Goal: Transaction & Acquisition: Purchase product/service

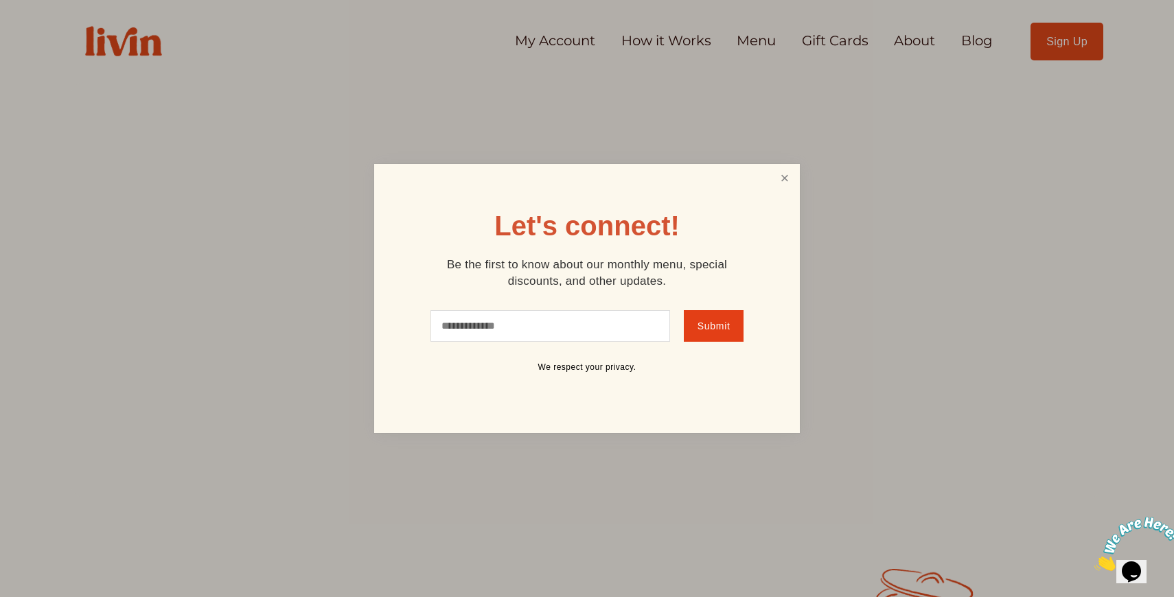
click at [776, 176] on link "Close" at bounding box center [785, 178] width 26 height 25
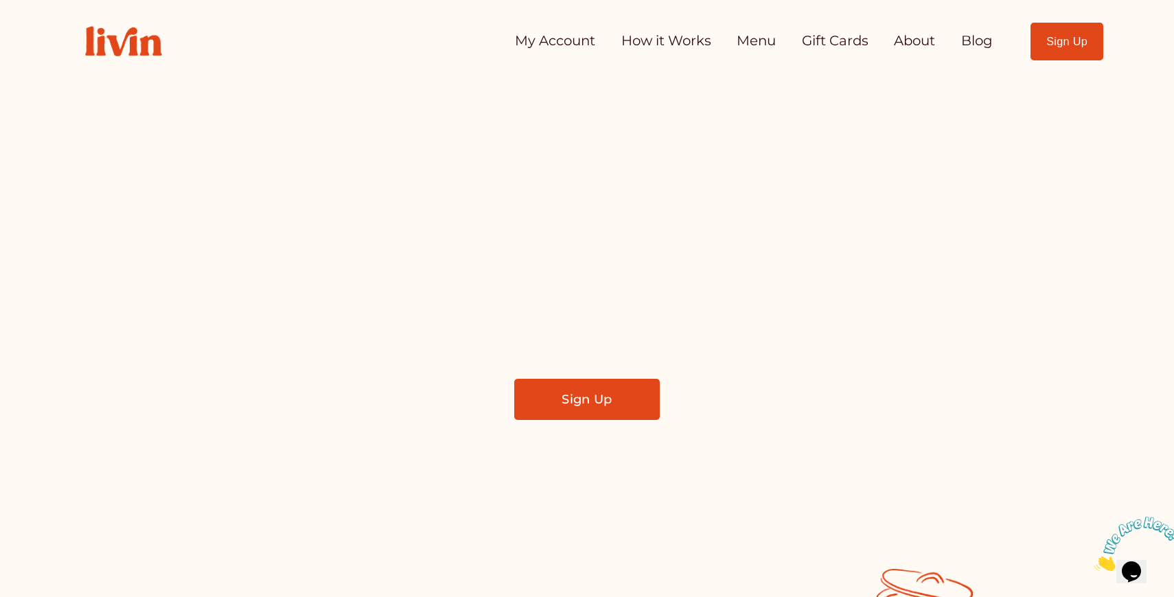
click at [581, 398] on link "Sign Up" at bounding box center [587, 399] width 146 height 41
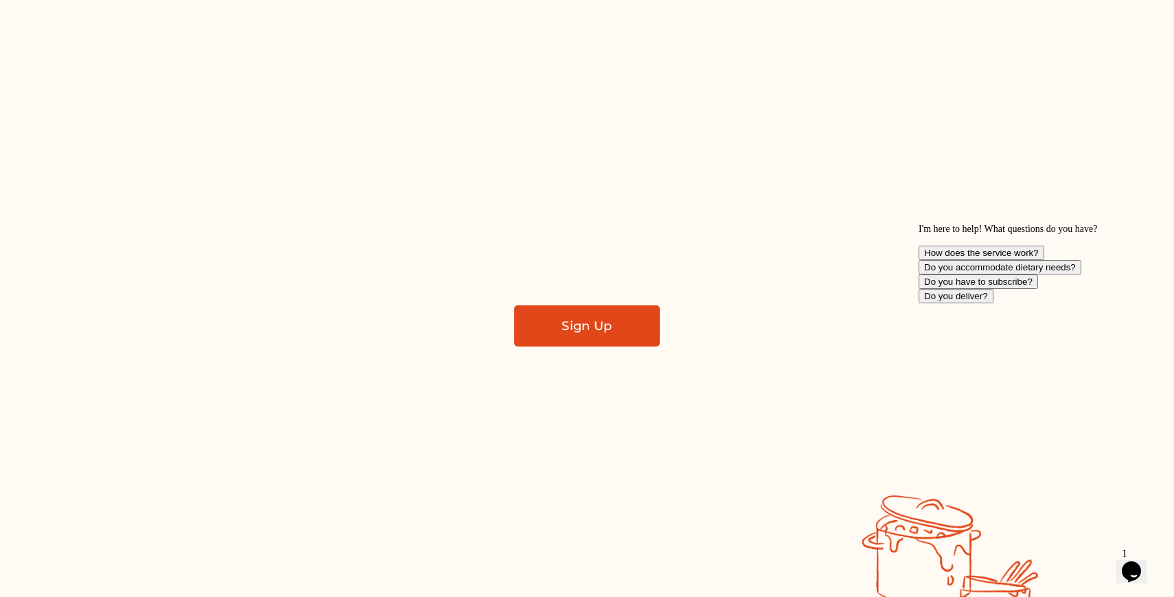
scroll to position [75, 0]
click at [606, 328] on link "Sign Up" at bounding box center [587, 324] width 146 height 41
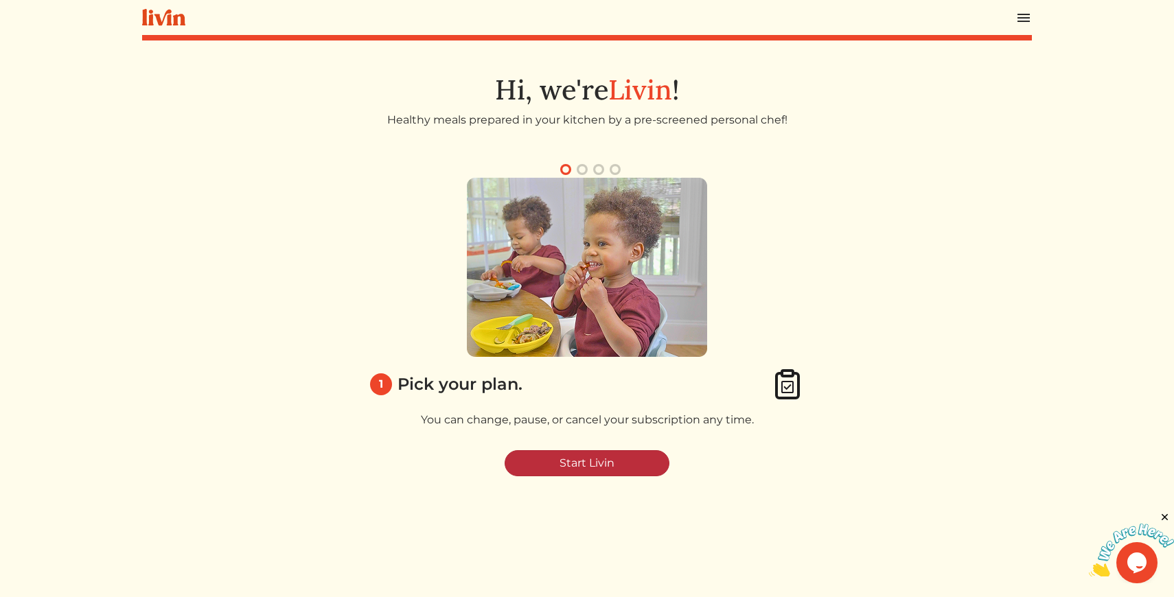
click at [591, 470] on link "Start Livin" at bounding box center [587, 463] width 165 height 26
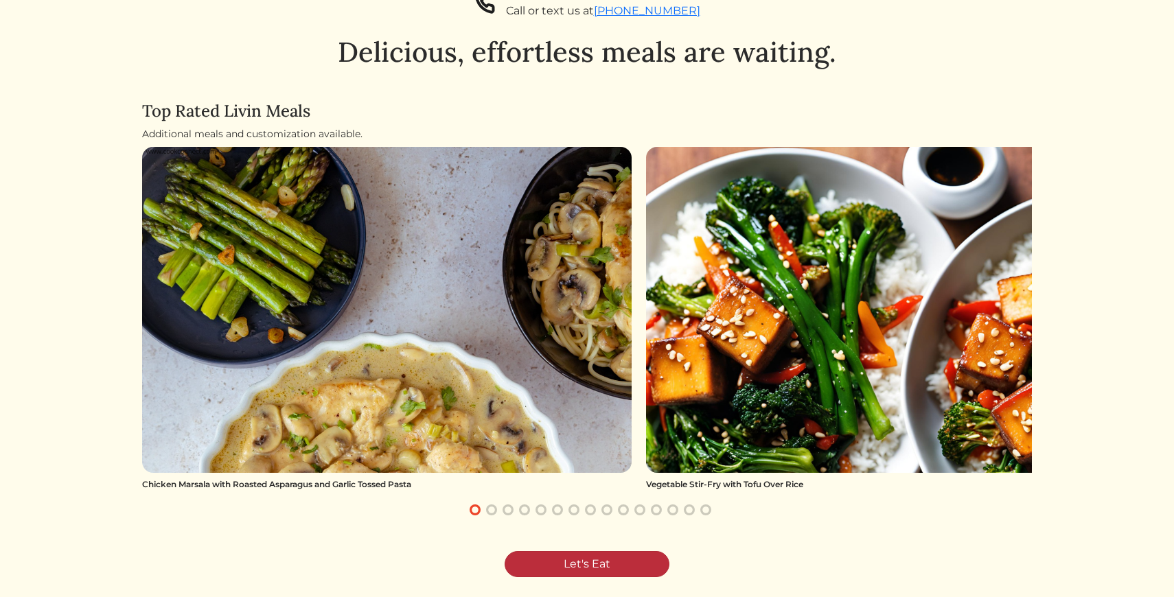
click at [572, 564] on link "Let's Eat" at bounding box center [587, 564] width 165 height 26
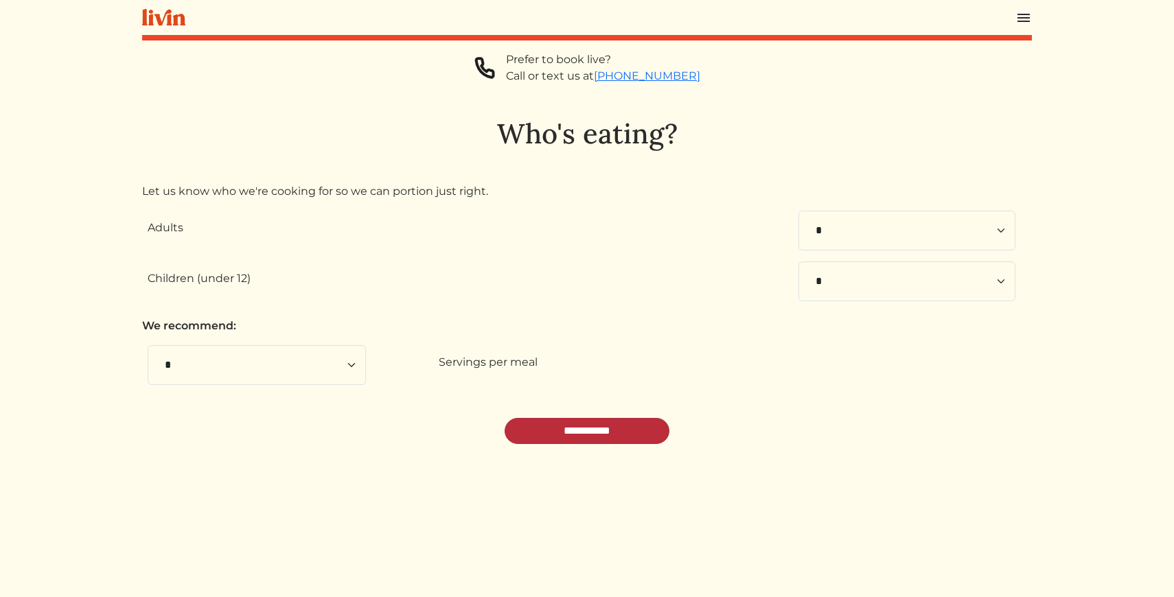
click at [554, 437] on input "**********" at bounding box center [587, 431] width 165 height 26
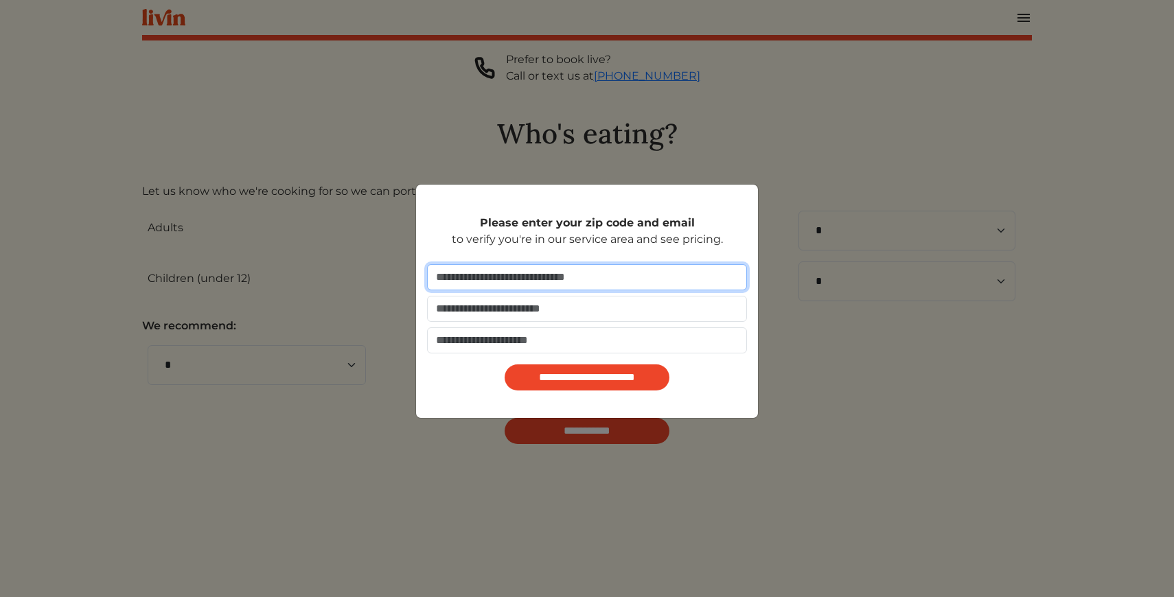
click at [551, 275] on input "number" at bounding box center [587, 277] width 320 height 26
type input "*****"
click at [779, 199] on div "**********" at bounding box center [587, 298] width 1174 height 597
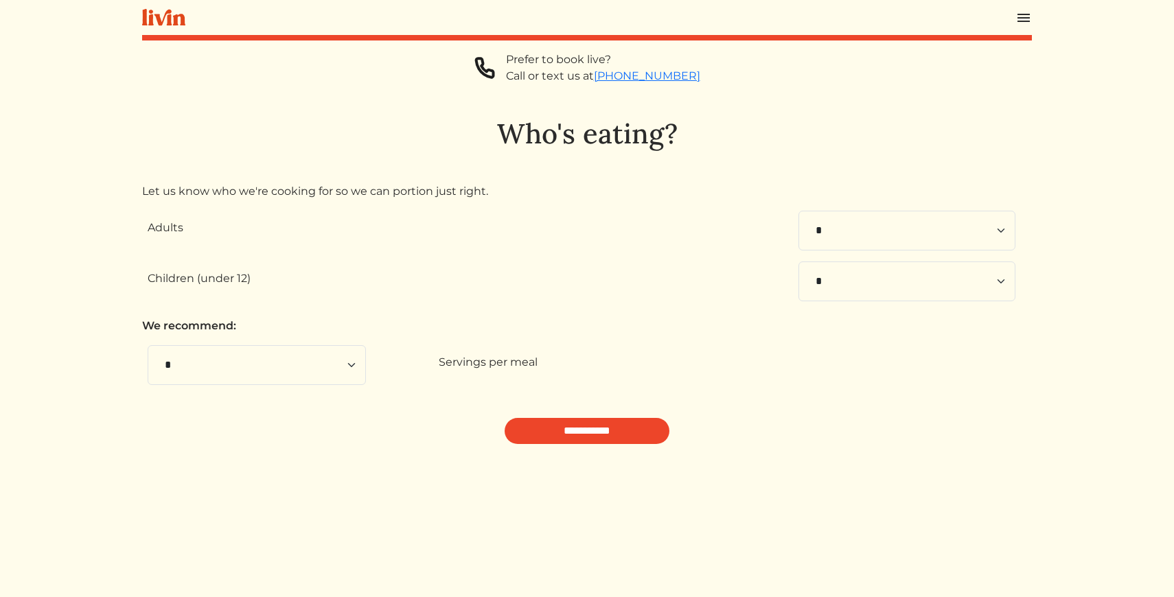
click at [610, 450] on div "**********" at bounding box center [587, 350] width 890 height 597
click at [609, 422] on input "**********" at bounding box center [587, 431] width 165 height 26
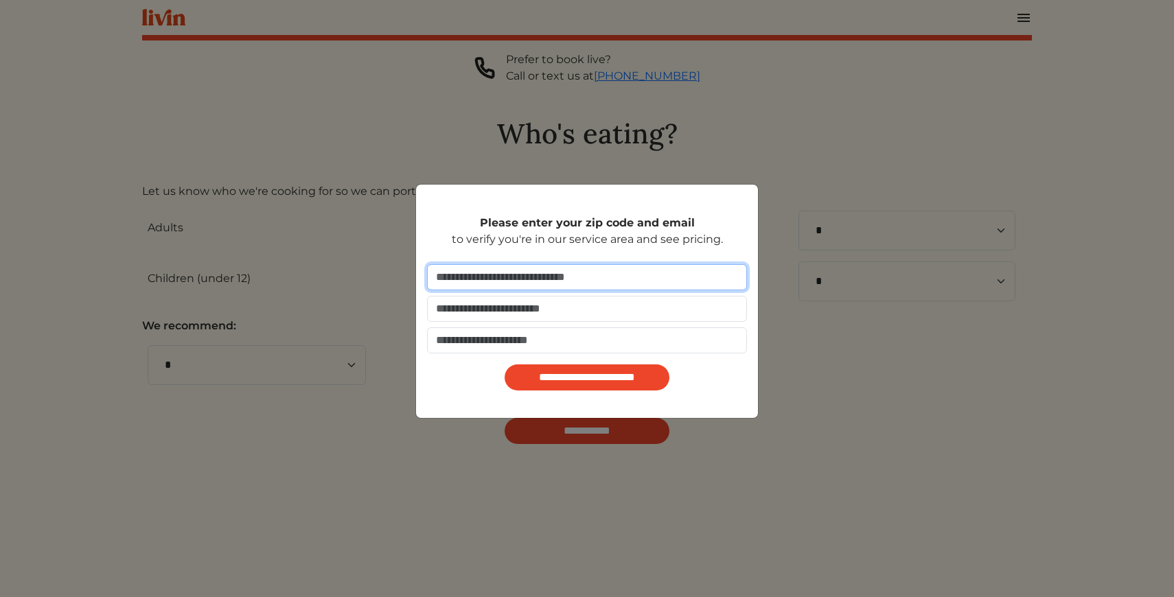
click at [523, 273] on input "number" at bounding box center [587, 277] width 320 height 26
type input "*****"
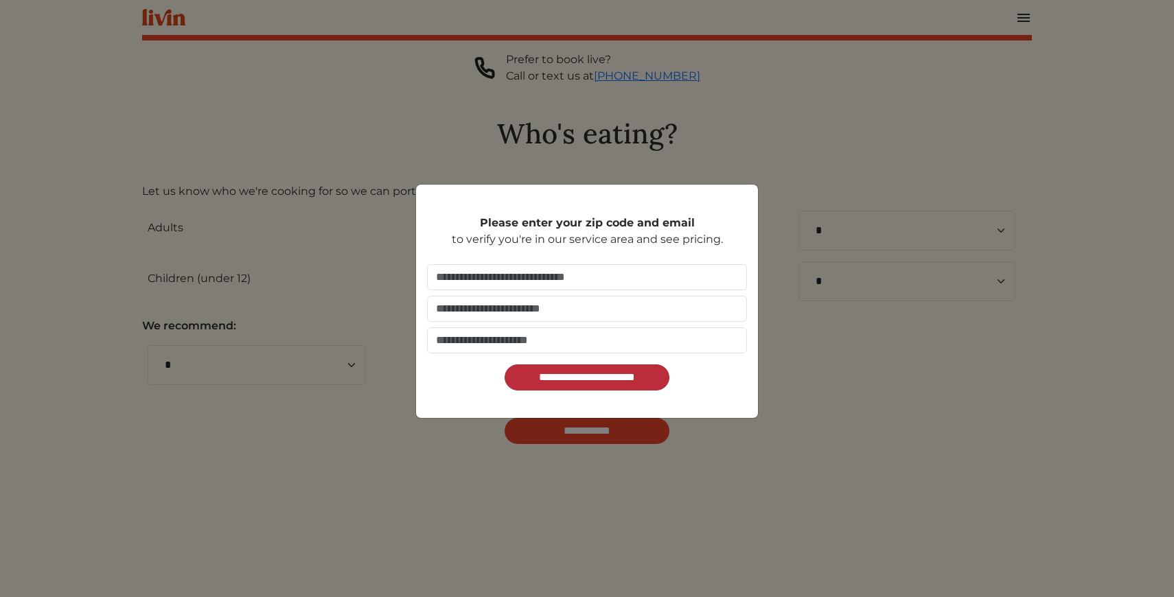
click at [602, 385] on input "**********" at bounding box center [587, 378] width 165 height 26
click at [729, 138] on div "**********" at bounding box center [587, 298] width 1174 height 597
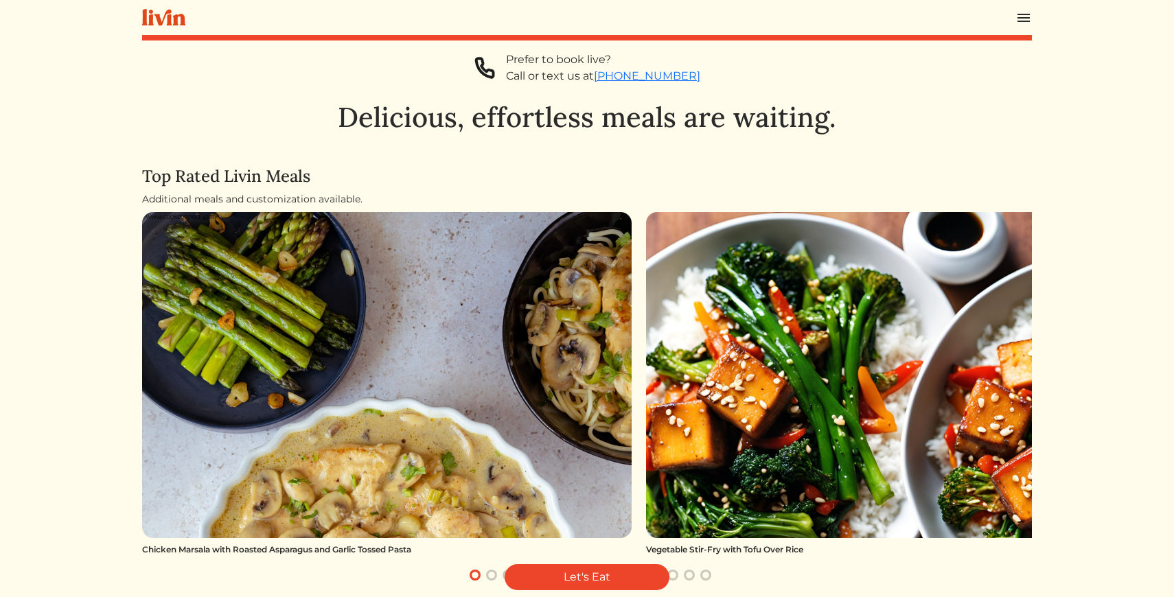
scroll to position [97, 0]
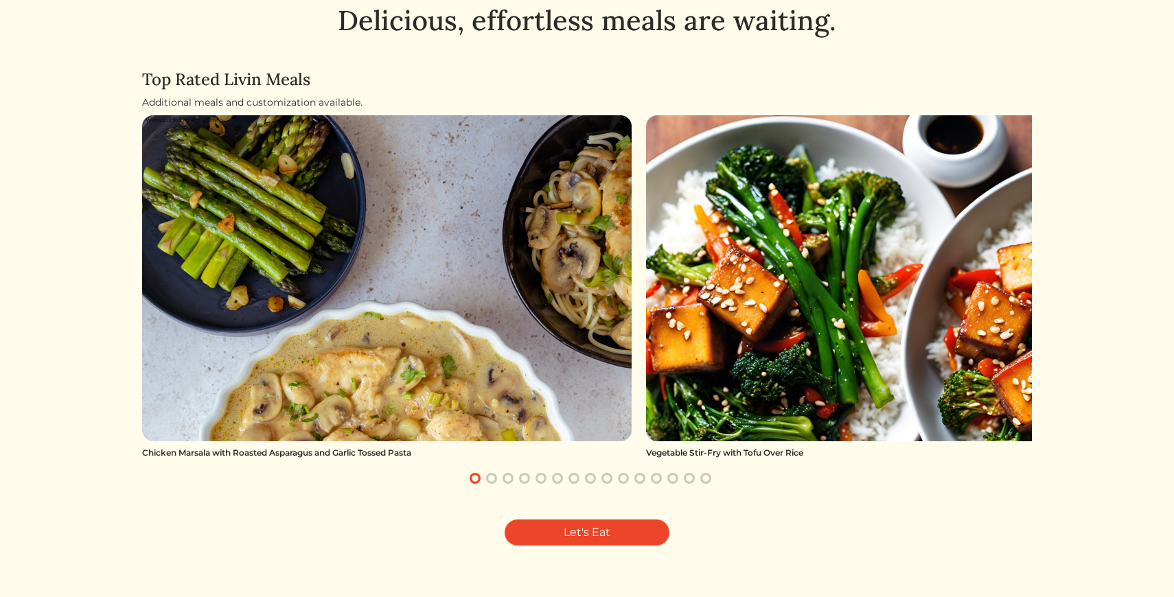
click at [488, 479] on button "button" at bounding box center [491, 478] width 16 height 16
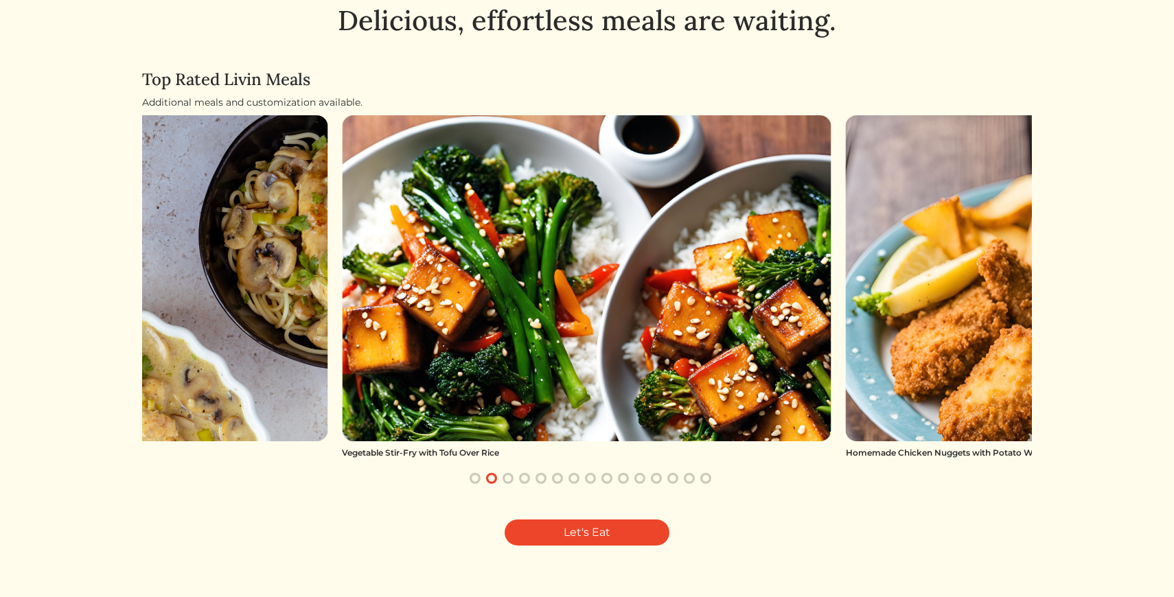
click at [508, 480] on button "button" at bounding box center [508, 478] width 16 height 16
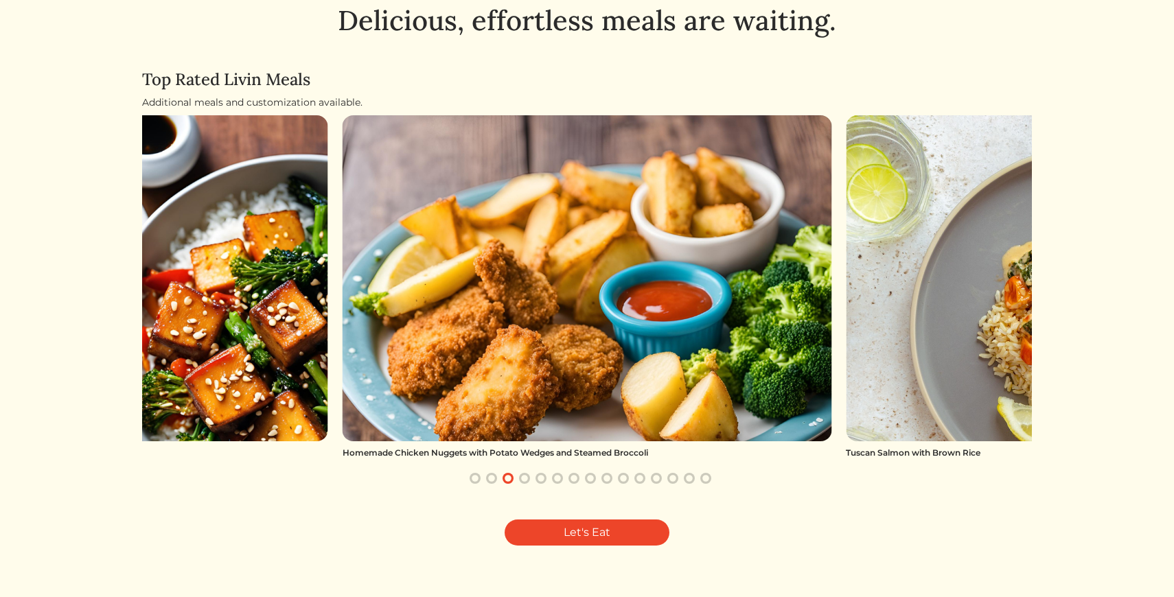
click at [525, 480] on button "button" at bounding box center [524, 478] width 16 height 16
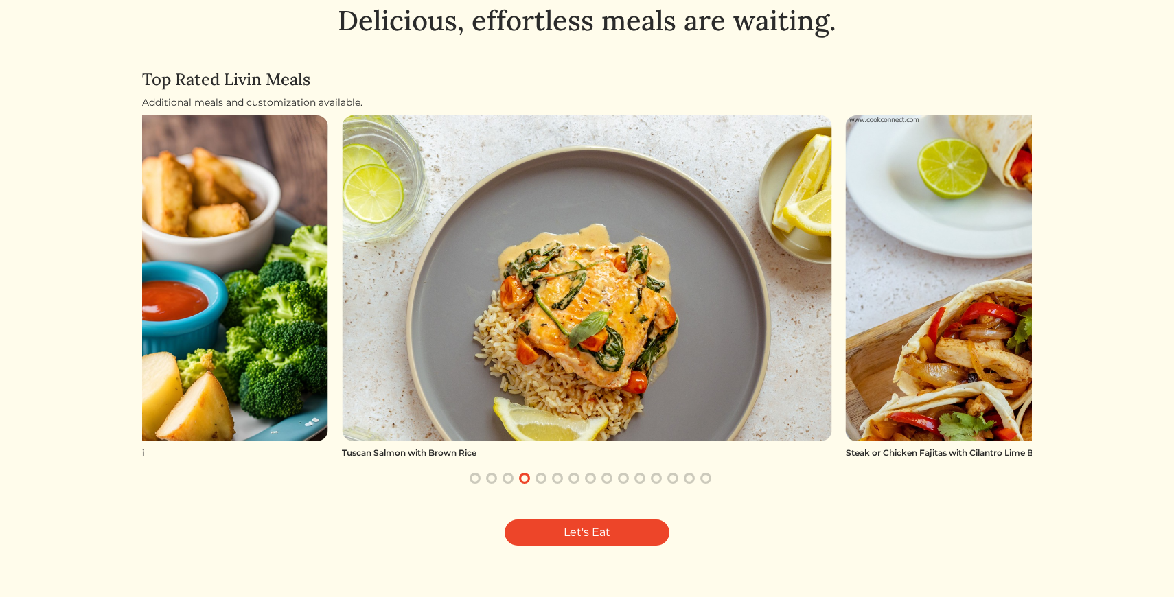
click at [540, 481] on button "button" at bounding box center [541, 478] width 16 height 16
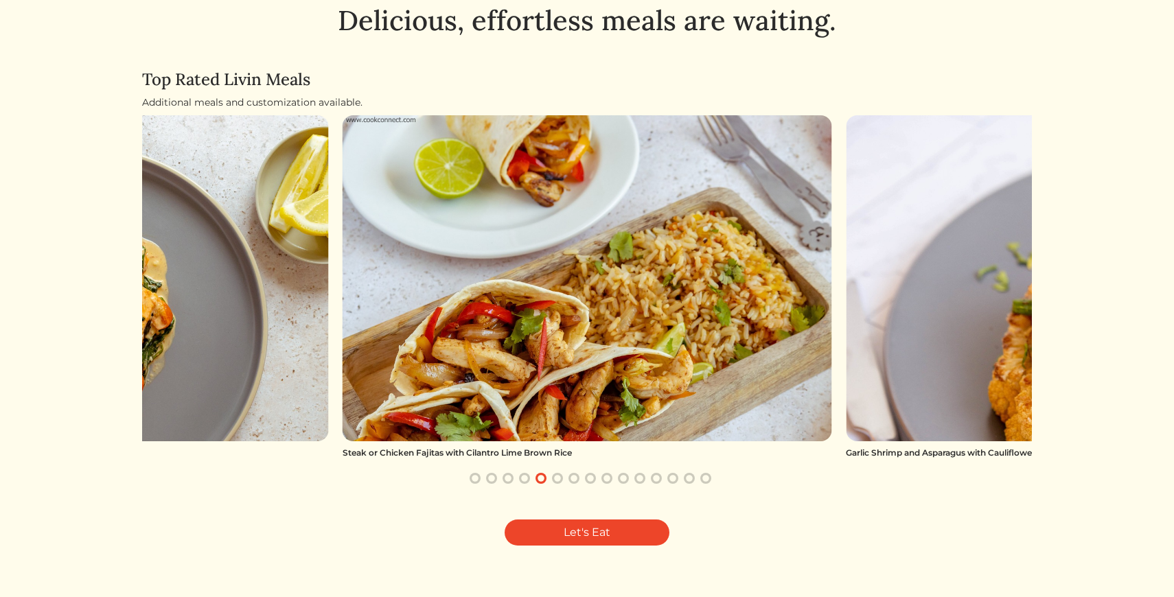
click at [556, 481] on button "button" at bounding box center [557, 478] width 16 height 16
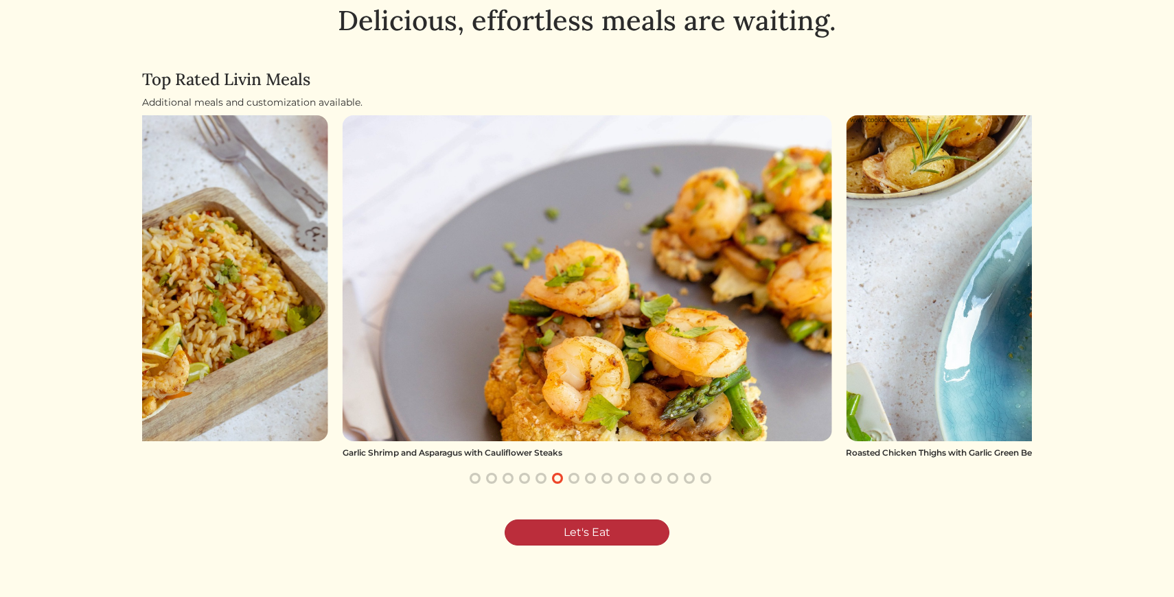
click at [562, 530] on link "Let's Eat" at bounding box center [587, 533] width 165 height 26
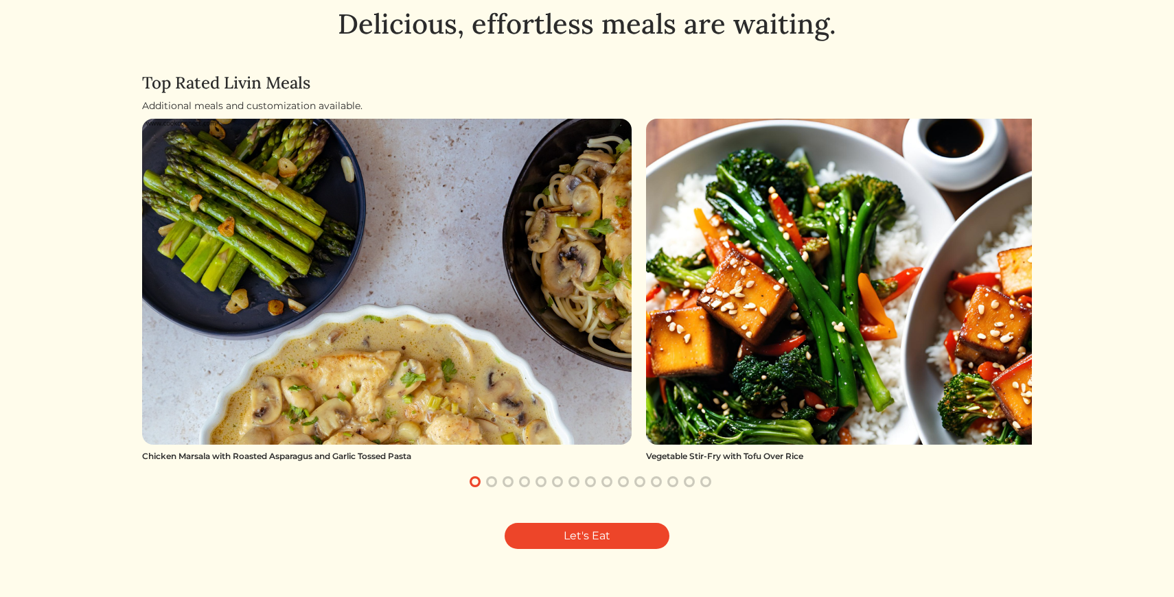
scroll to position [97, 0]
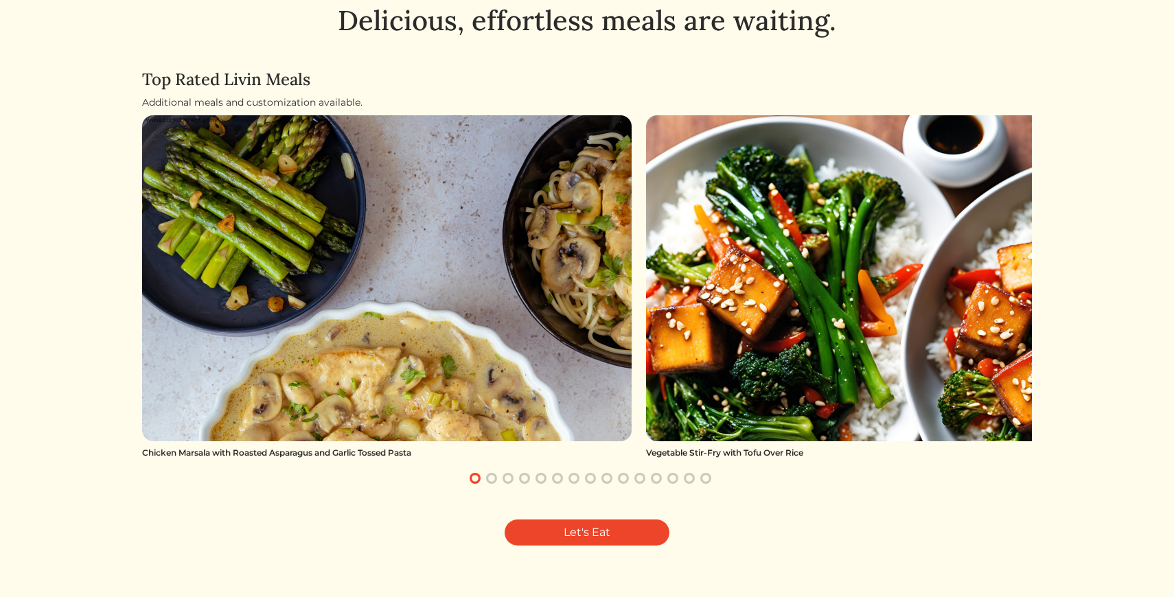
click at [506, 478] on button "button" at bounding box center [508, 478] width 16 height 16
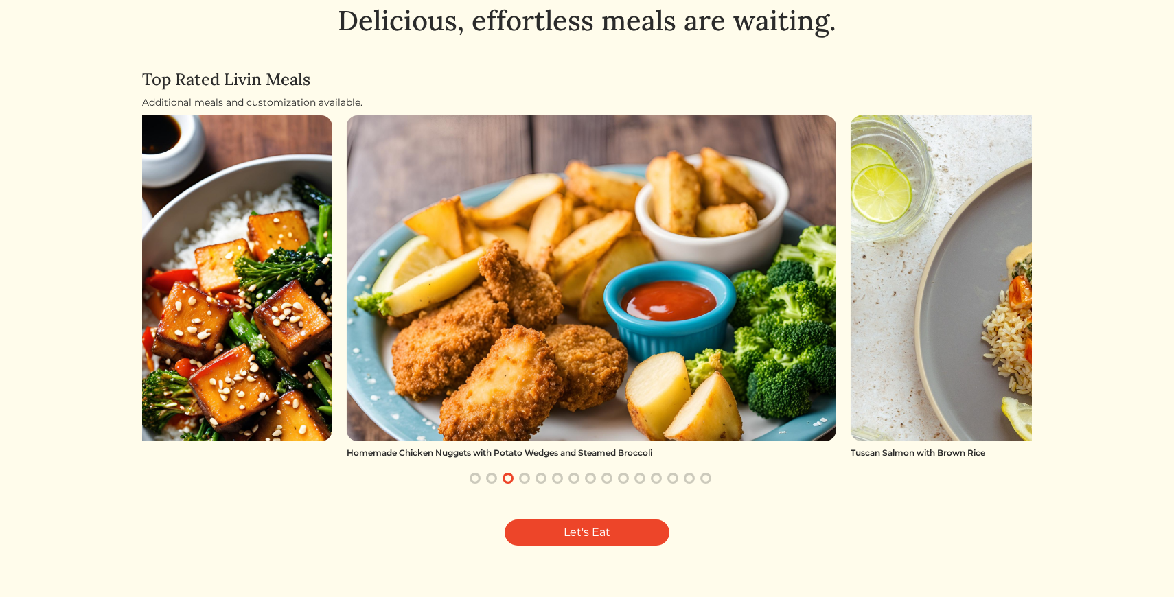
click at [525, 479] on button "button" at bounding box center [524, 478] width 16 height 16
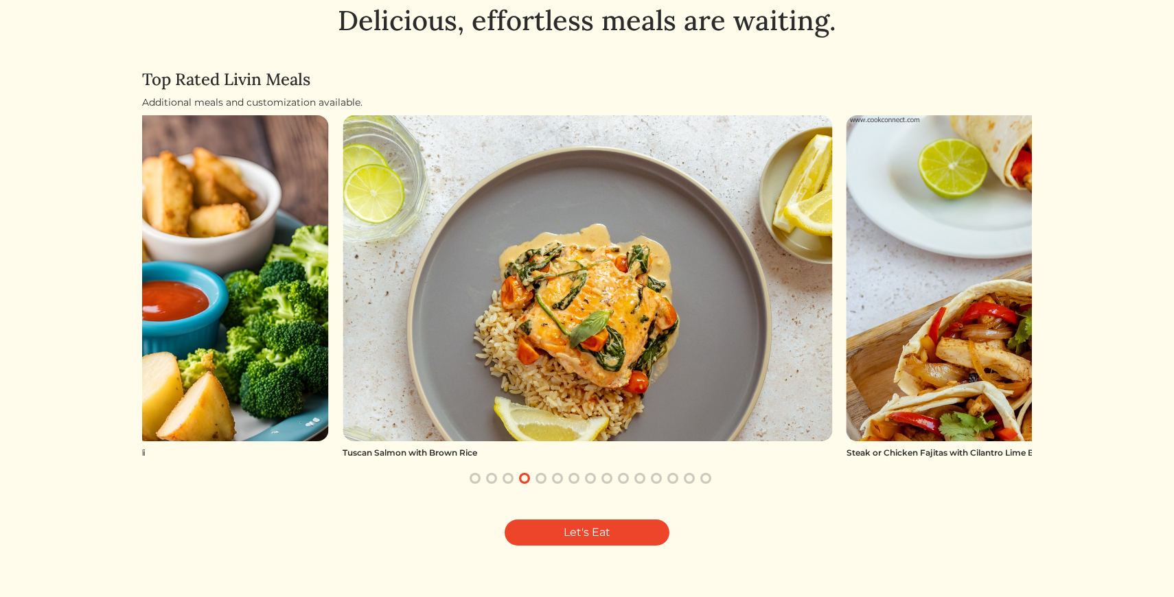
click at [540, 477] on button "button" at bounding box center [541, 478] width 16 height 16
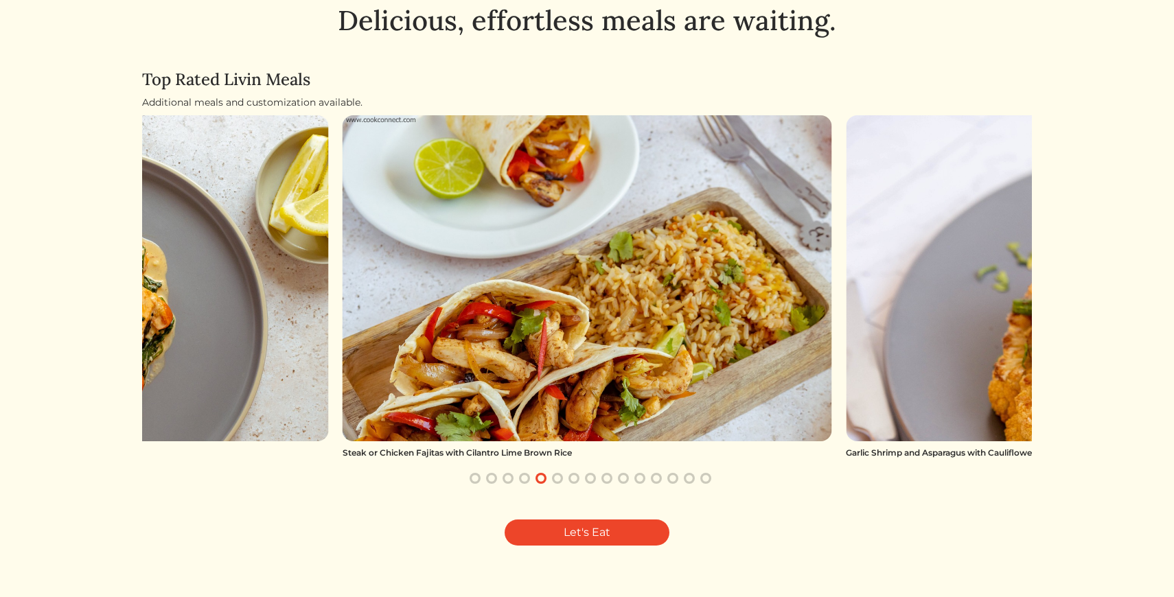
click at [558, 477] on button "button" at bounding box center [557, 478] width 16 height 16
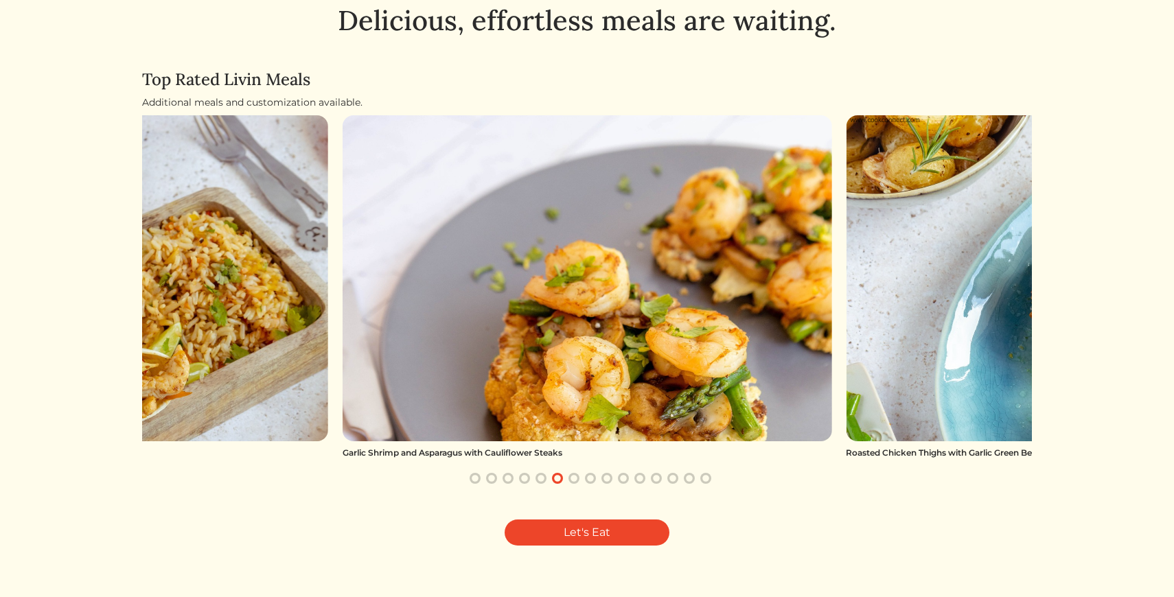
click at [576, 479] on button "button" at bounding box center [574, 478] width 16 height 16
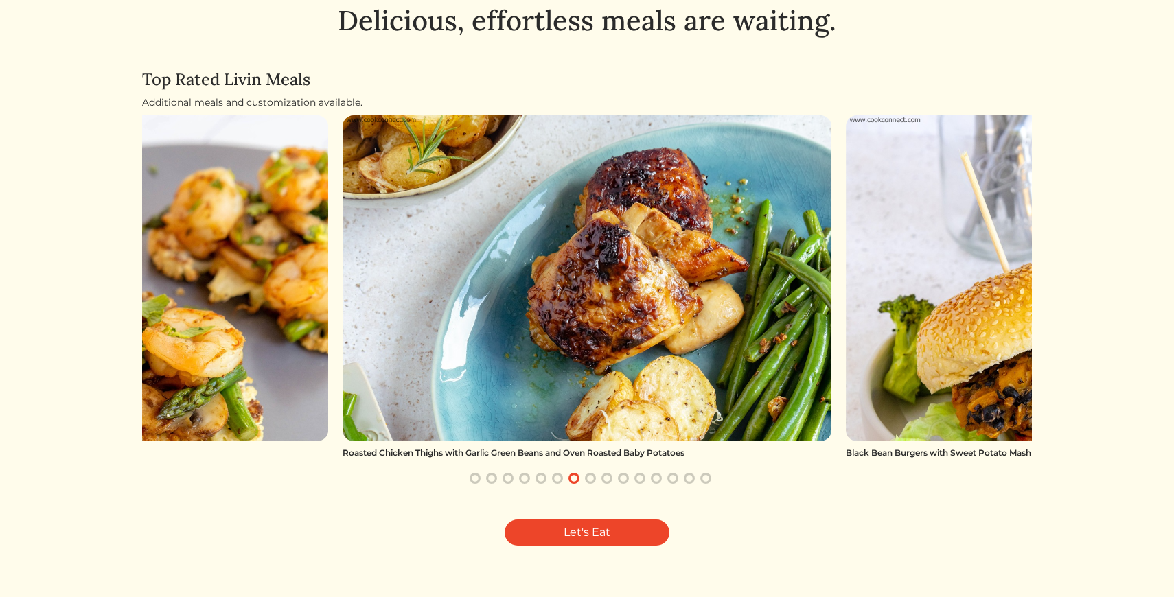
click at [589, 479] on button "button" at bounding box center [590, 478] width 16 height 16
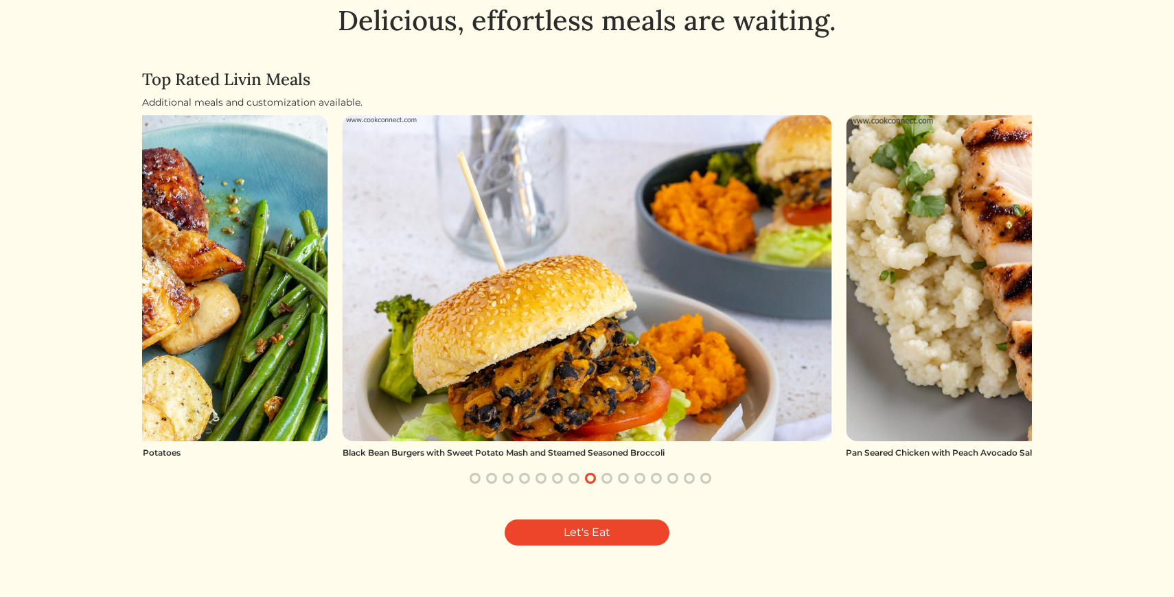
click at [604, 481] on button "button" at bounding box center [607, 478] width 16 height 16
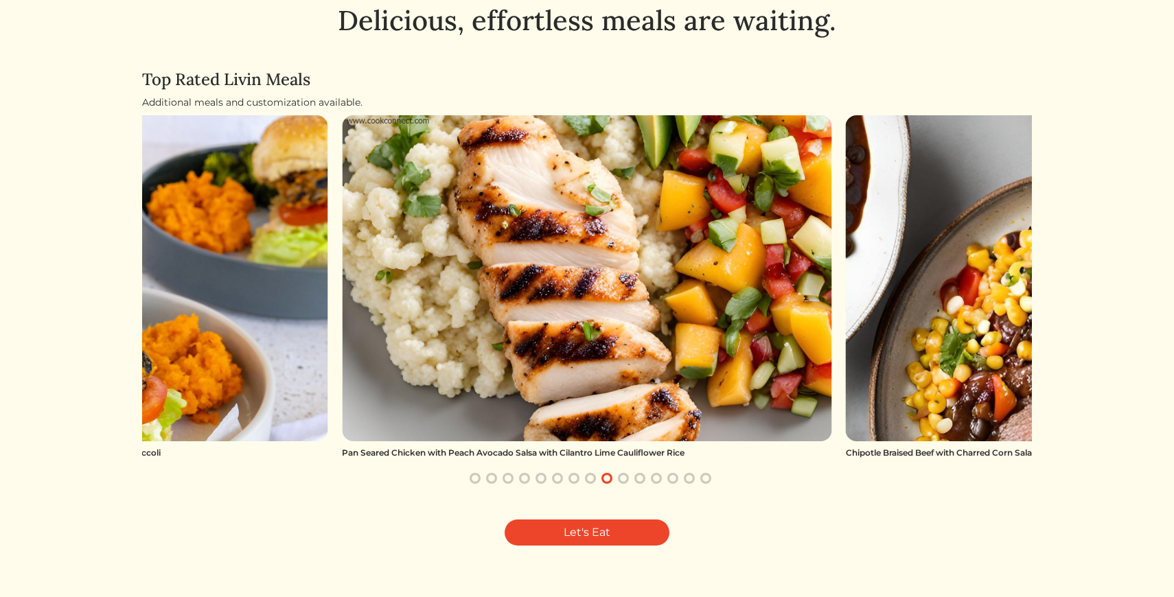
click at [625, 477] on button "button" at bounding box center [623, 478] width 16 height 16
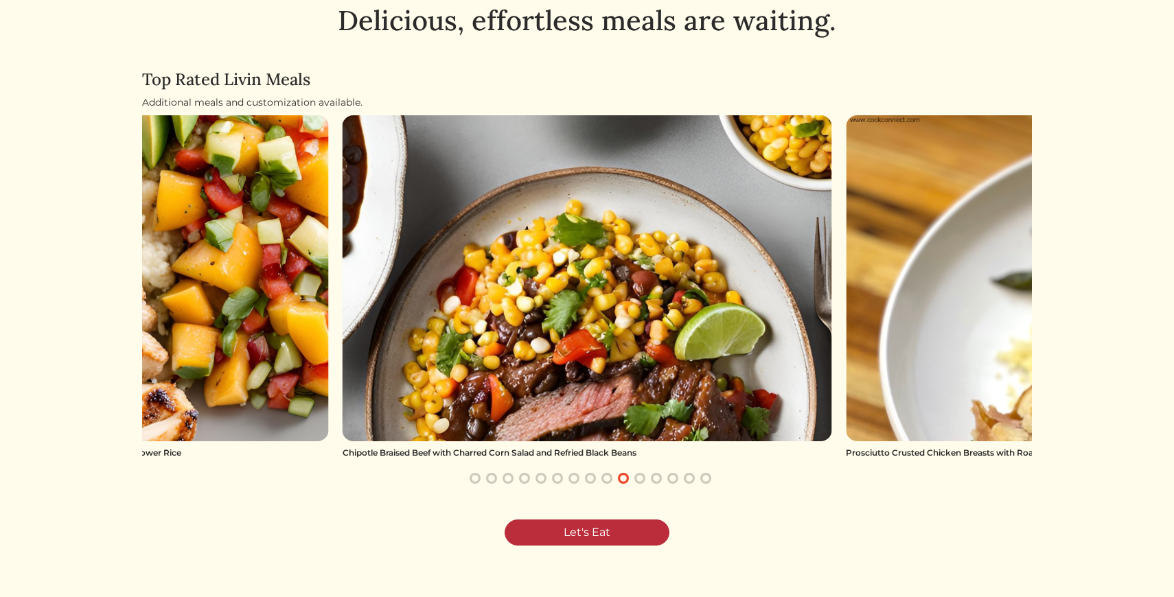
click at [600, 536] on link "Let's Eat" at bounding box center [587, 533] width 165 height 26
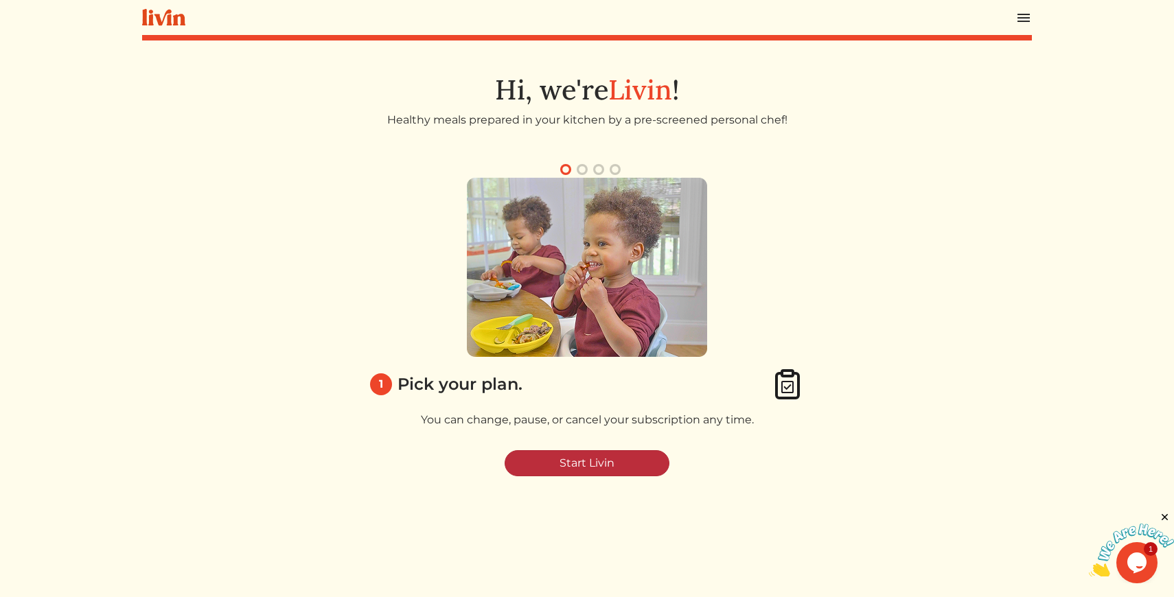
click at [586, 468] on link "Start Livin" at bounding box center [587, 463] width 165 height 26
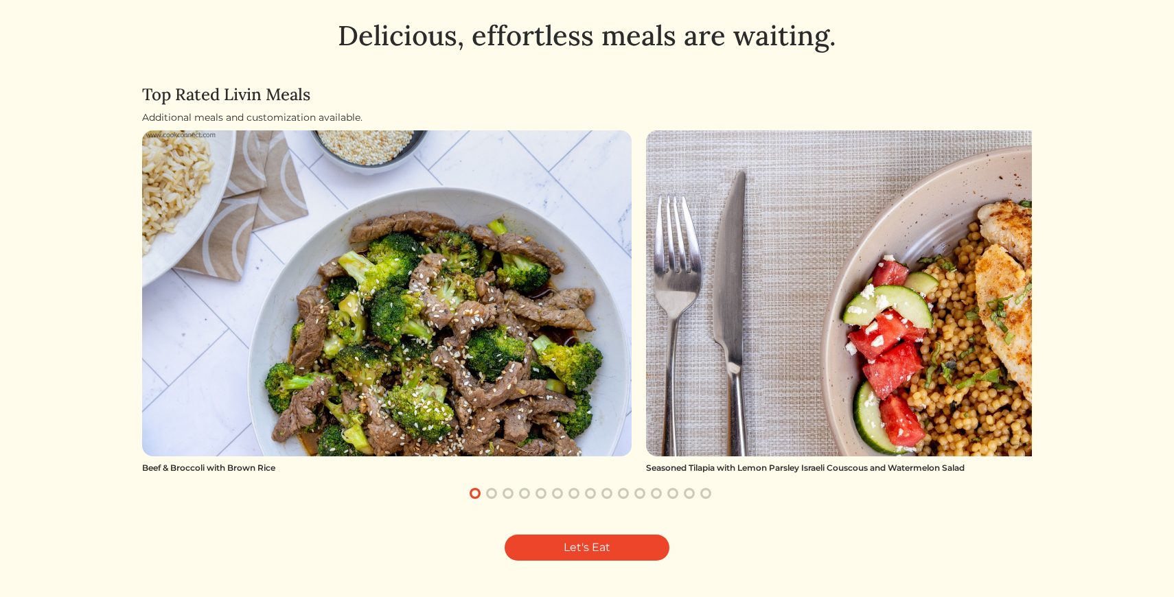
scroll to position [83, 0]
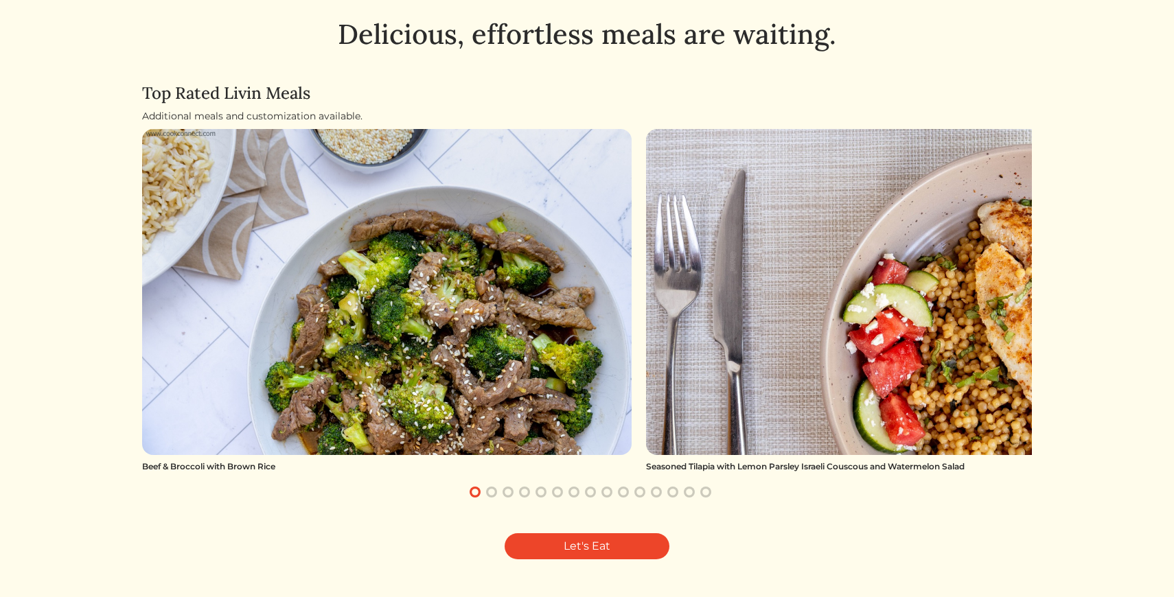
click at [495, 492] on button "button" at bounding box center [491, 492] width 16 height 16
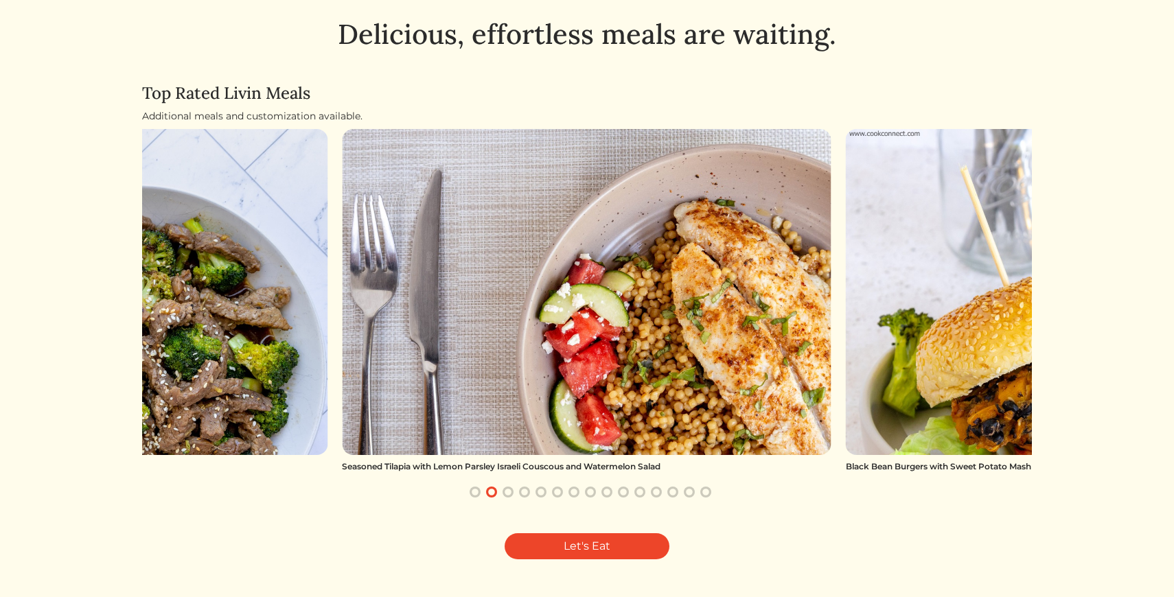
click at [505, 490] on button "button" at bounding box center [508, 492] width 16 height 16
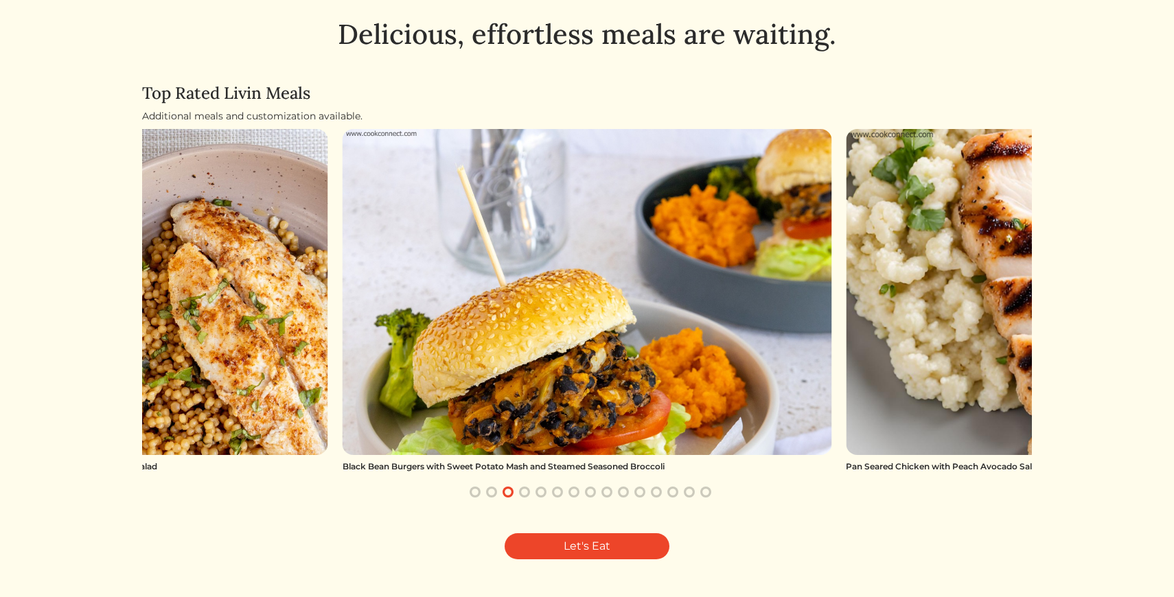
click at [526, 491] on button "button" at bounding box center [524, 492] width 16 height 16
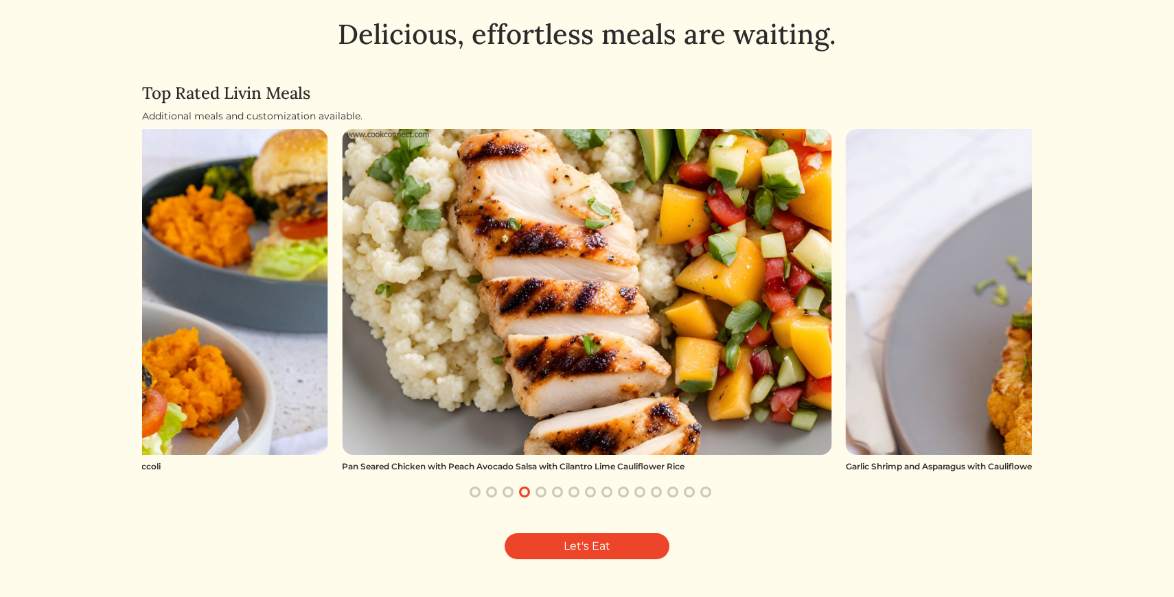
click at [539, 496] on button "button" at bounding box center [541, 492] width 16 height 16
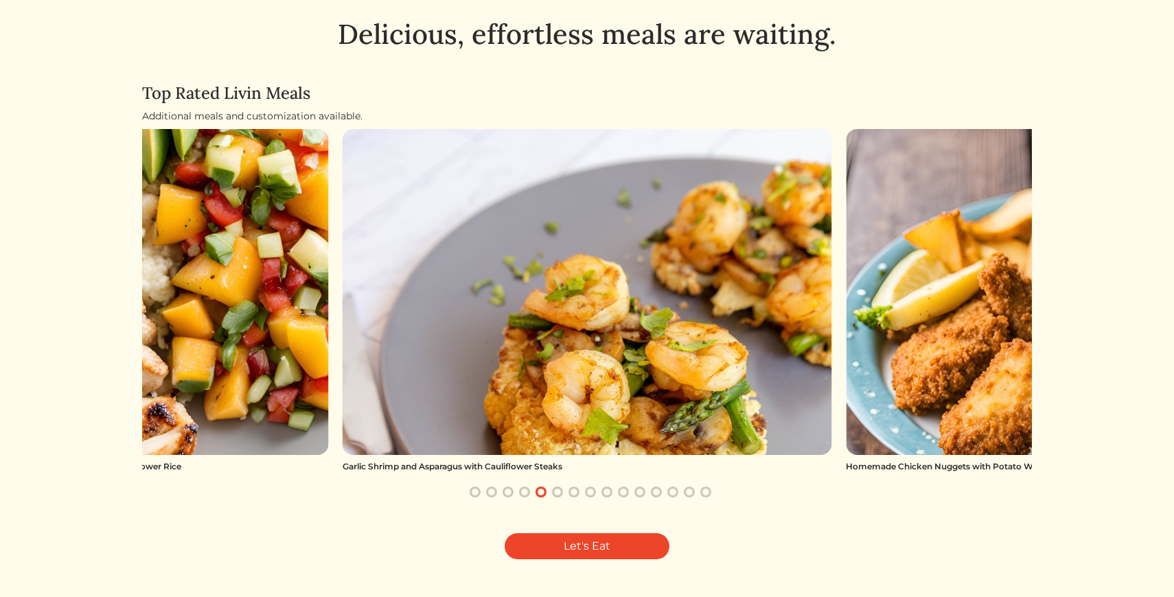
click at [556, 492] on button "button" at bounding box center [557, 492] width 16 height 16
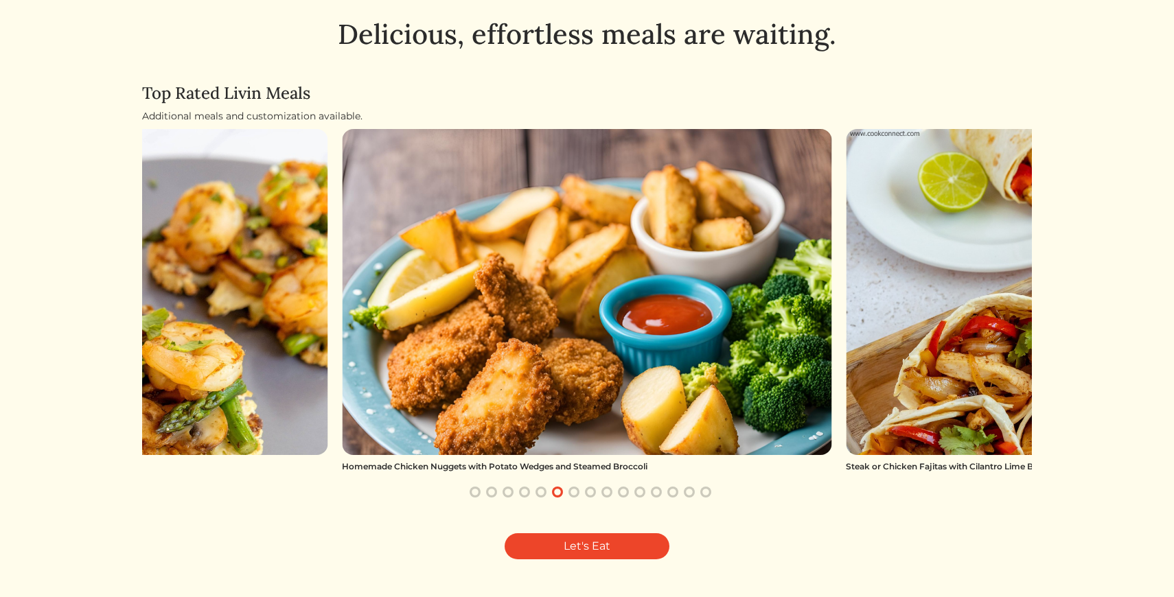
click at [573, 494] on button "button" at bounding box center [574, 492] width 16 height 16
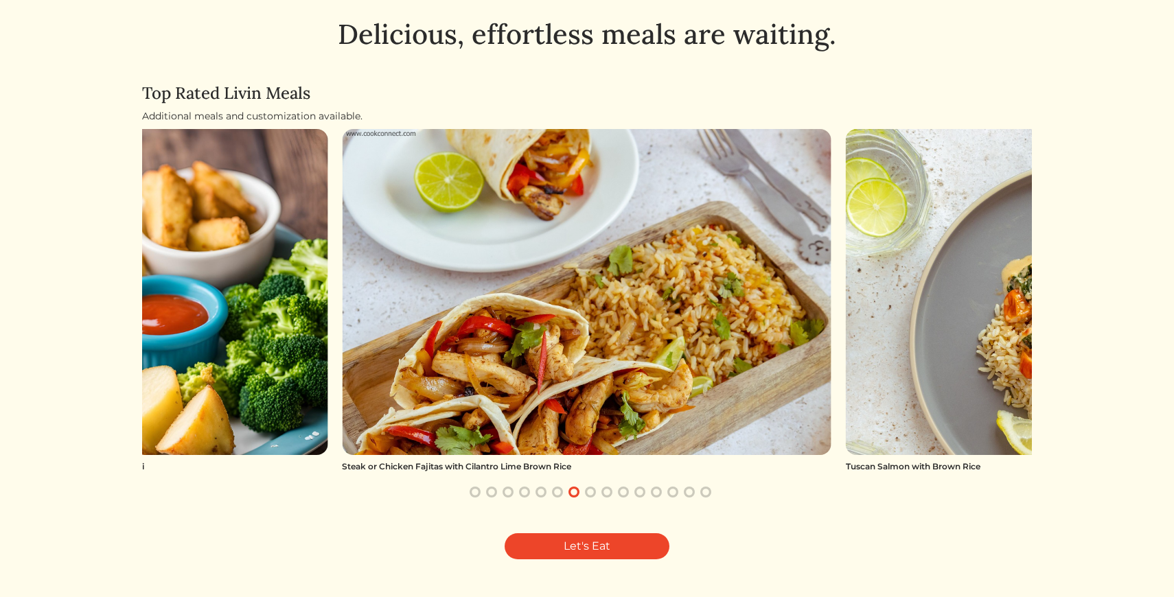
click at [587, 494] on button "button" at bounding box center [590, 492] width 16 height 16
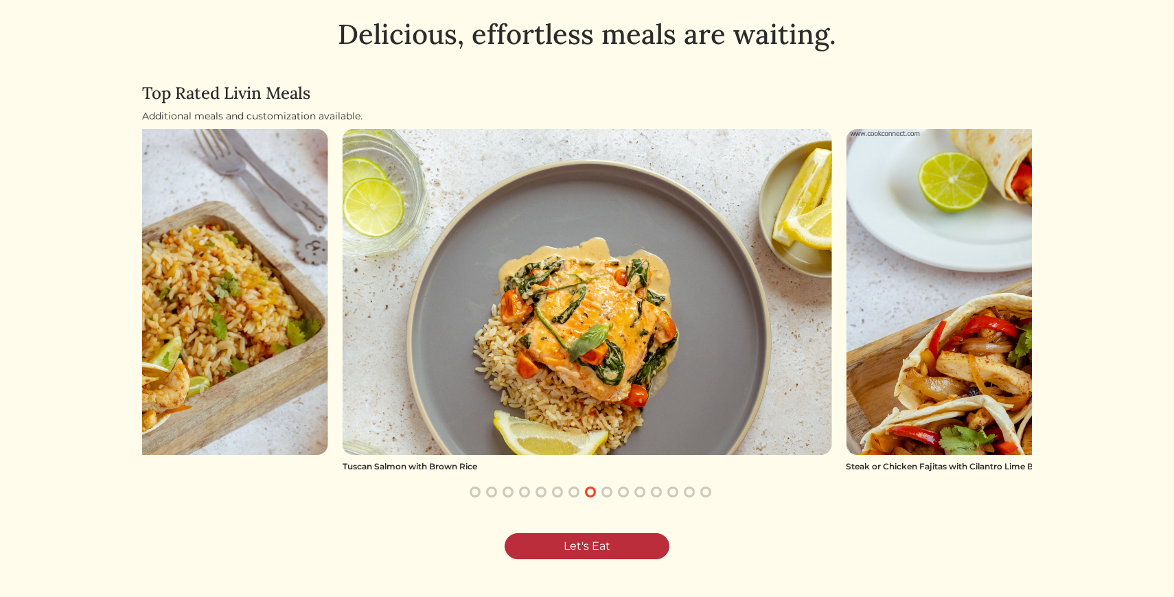
click at [591, 545] on link "Let's Eat" at bounding box center [587, 547] width 165 height 26
